Goal: Obtain resource: Obtain resource

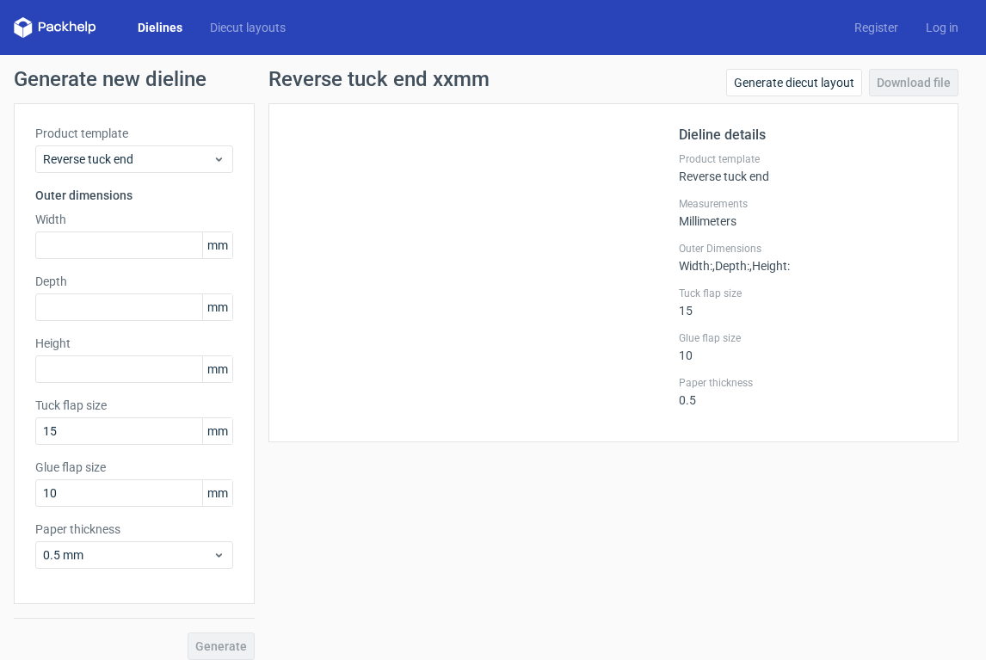
click at [165, 21] on link "Dielines" at bounding box center [160, 27] width 72 height 17
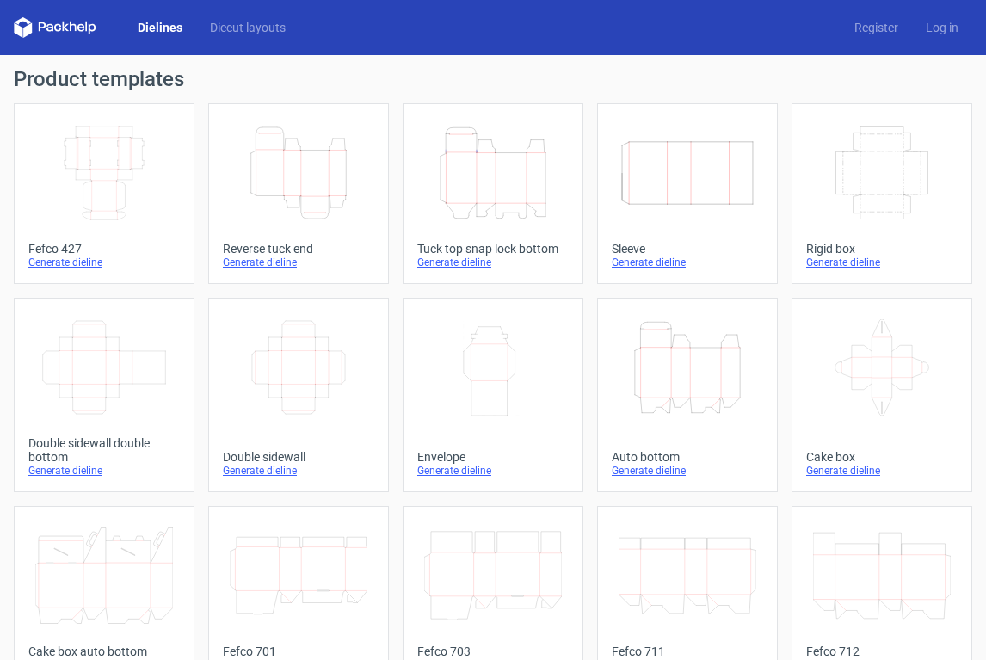
click at [161, 24] on link "Dielines" at bounding box center [160, 27] width 72 height 17
click at [70, 27] on icon at bounding box center [73, 27] width 7 height 10
click at [262, 25] on link "Diecut layouts" at bounding box center [247, 27] width 103 height 17
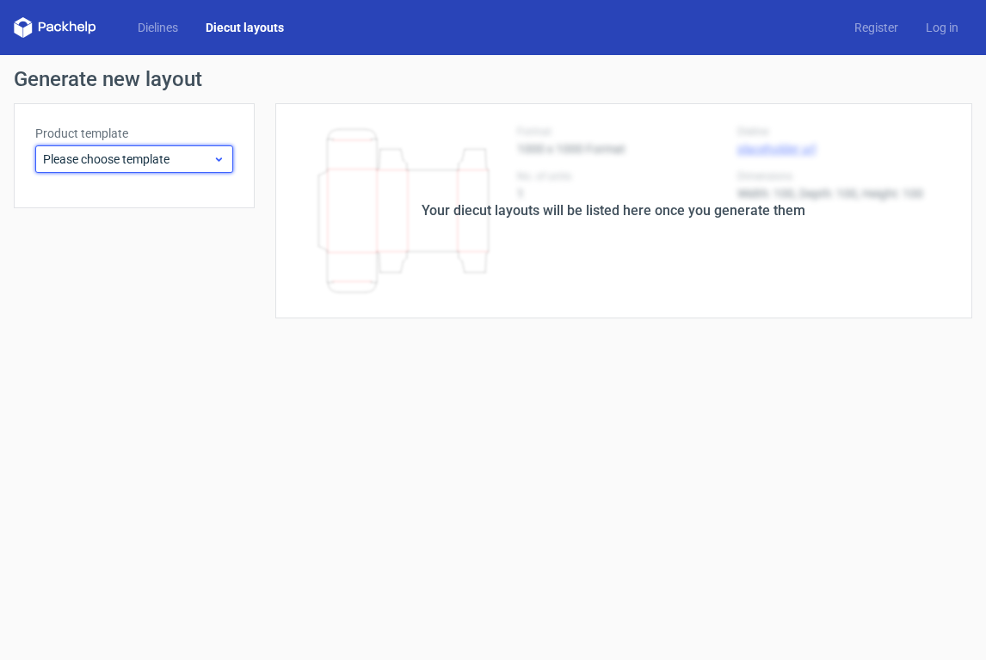
click at [220, 157] on icon at bounding box center [219, 159] width 13 height 14
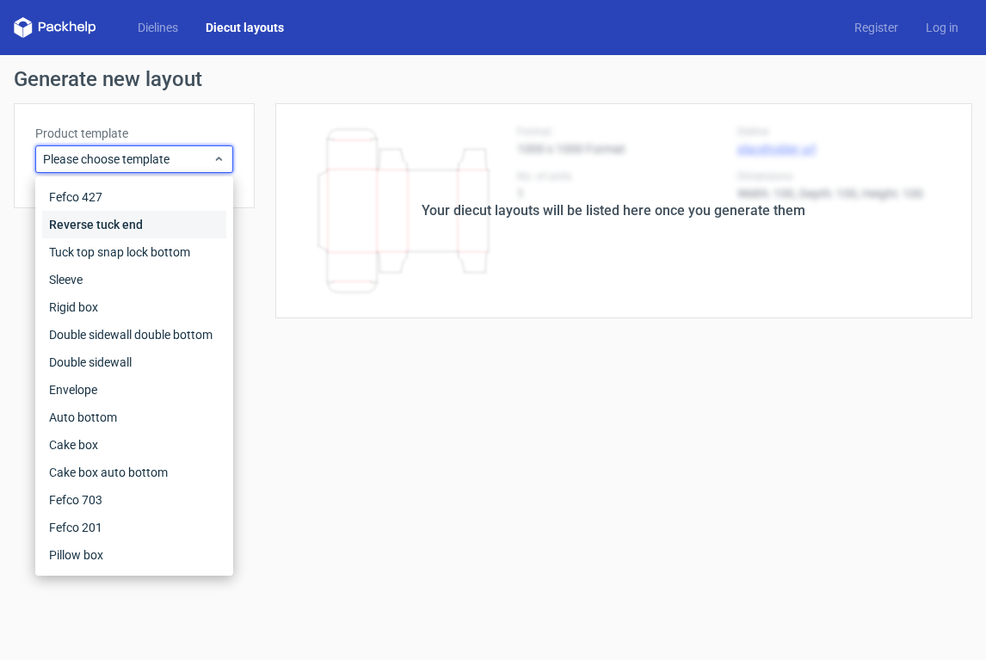
click at [181, 217] on div "Reverse tuck end" at bounding box center [134, 225] width 184 height 28
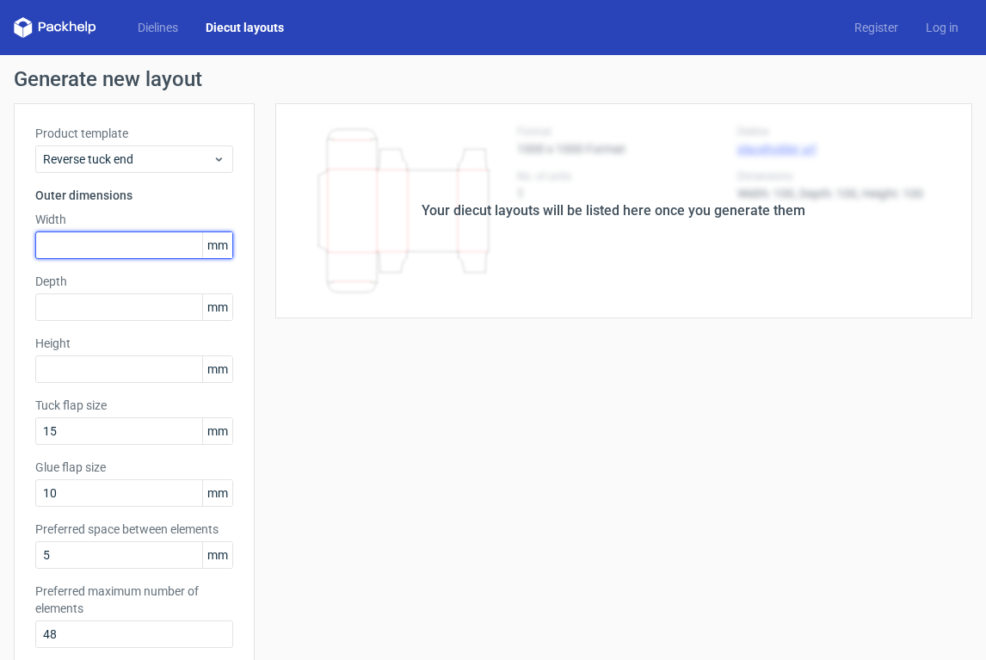
click at [145, 248] on input "text" at bounding box center [134, 245] width 198 height 28
click at [223, 244] on span "mm" at bounding box center [217, 245] width 30 height 26
click at [129, 249] on input "text" at bounding box center [134, 245] width 198 height 28
